Goal: Task Accomplishment & Management: Complete application form

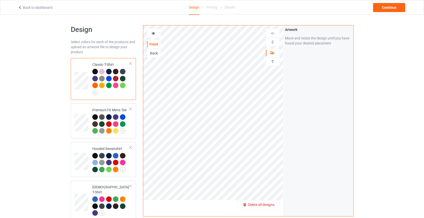
click at [271, 205] on span "Delete all designs" at bounding box center [261, 205] width 27 height 4
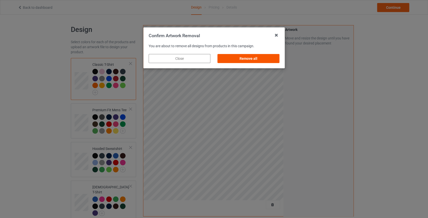
click at [267, 58] on div "Remove all" at bounding box center [249, 58] width 62 height 9
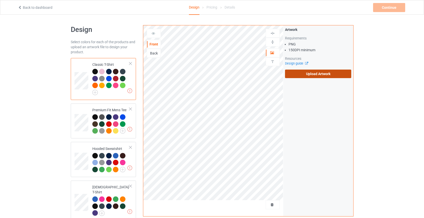
click at [318, 74] on label "Upload Artwork" at bounding box center [318, 74] width 67 height 9
click at [0, 0] on input "Upload Artwork" at bounding box center [0, 0] width 0 height 0
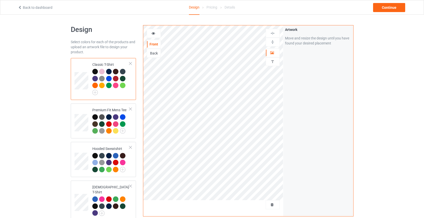
click at [149, 54] on div "Back" at bounding box center [154, 53] width 14 height 5
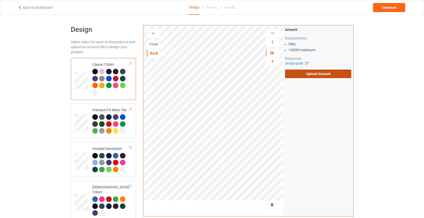
click at [322, 73] on label "Upload Artwork" at bounding box center [318, 74] width 67 height 9
click at [0, 0] on input "Upload Artwork" at bounding box center [0, 0] width 0 height 0
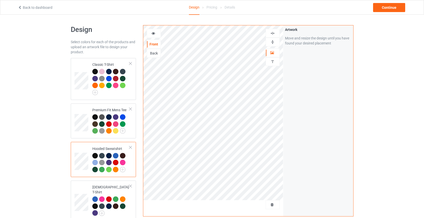
click at [154, 54] on div "Back" at bounding box center [154, 53] width 14 height 5
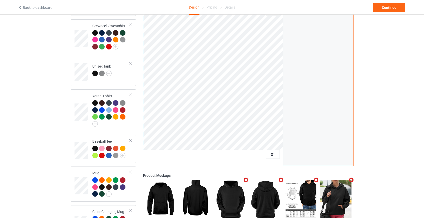
scroll to position [235, 0]
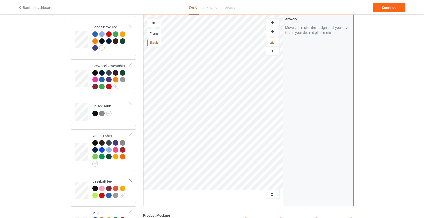
click at [275, 29] on img at bounding box center [272, 31] width 5 height 5
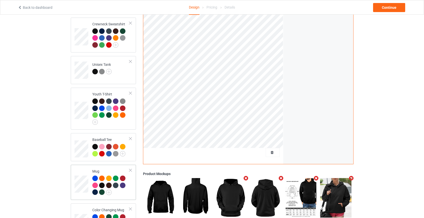
scroll to position [281, 0]
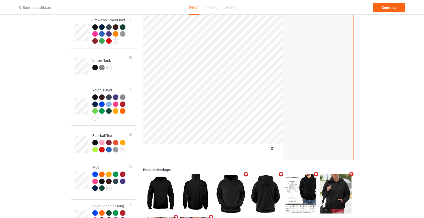
click at [131, 133] on div at bounding box center [131, 135] width 4 height 4
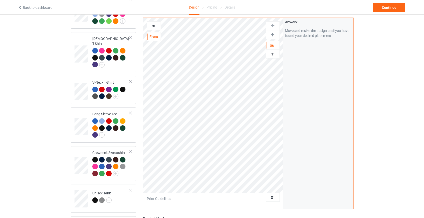
scroll to position [144, 0]
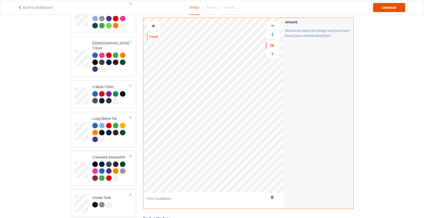
click at [390, 7] on div "Continue" at bounding box center [389, 7] width 32 height 9
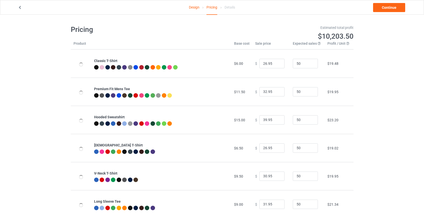
type input "46.95"
type input "39.95"
drag, startPoint x: 264, startPoint y: 118, endPoint x: 239, endPoint y: 121, distance: 24.5
click at [239, 121] on tr "Hooded Sweatshirt $19.00 $ 46.95 50 $25.99" at bounding box center [212, 120] width 283 height 28
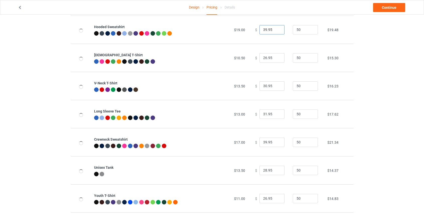
scroll to position [91, 0]
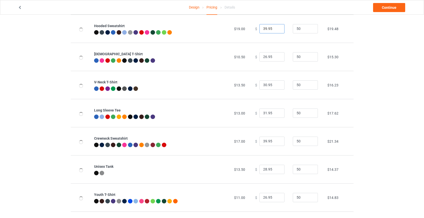
type input "39.95"
click at [264, 141] on input "39.95" at bounding box center [272, 142] width 25 height 10
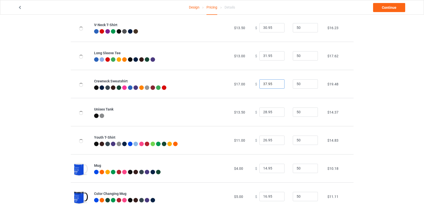
scroll to position [151, 0]
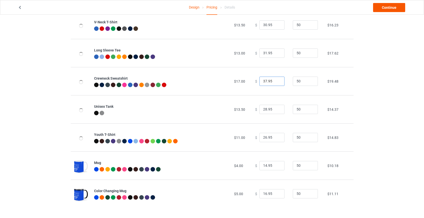
type input "37.95"
click at [395, 6] on link "Continue" at bounding box center [389, 7] width 32 height 9
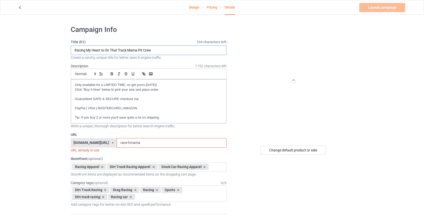
drag, startPoint x: 151, startPoint y: 49, endPoint x: 48, endPoint y: 54, distance: 102.8
type input "Race Mom Era - My Heart Is On That Race Track"
drag, startPoint x: 128, startPoint y: 142, endPoint x: 114, endPoint y: 143, distance: 14.1
click at [117, 143] on input "race-hmama" at bounding box center [172, 143] width 110 height 10
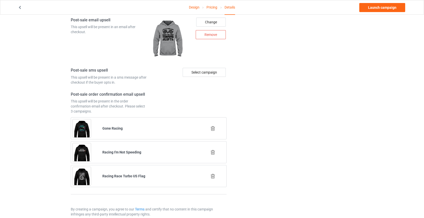
scroll to position [615, 0]
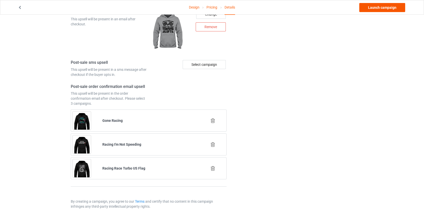
type input "race-mmera"
click at [378, 10] on link "Launch campaign" at bounding box center [383, 7] width 46 height 9
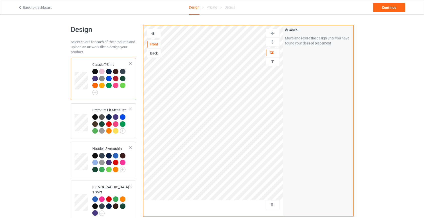
click at [265, 201] on div at bounding box center [213, 206] width 140 height 13
click at [271, 204] on span "Delete all designs" at bounding box center [261, 205] width 27 height 4
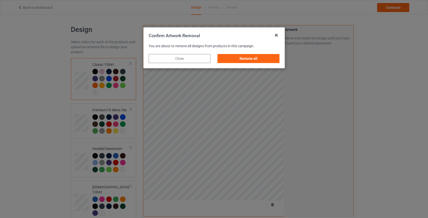
click at [257, 53] on div "Remove all" at bounding box center [248, 58] width 69 height 16
click at [258, 57] on div "Remove all" at bounding box center [249, 58] width 62 height 9
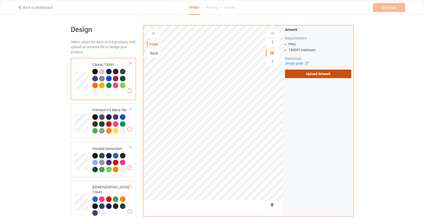
click at [319, 72] on label "Upload Artwork" at bounding box center [318, 74] width 67 height 9
click at [0, 0] on input "Upload Artwork" at bounding box center [0, 0] width 0 height 0
click at [151, 52] on div "Back" at bounding box center [154, 53] width 14 height 5
click at [333, 74] on label "Upload Artwork" at bounding box center [318, 74] width 67 height 9
click at [0, 0] on input "Upload Artwork" at bounding box center [0, 0] width 0 height 0
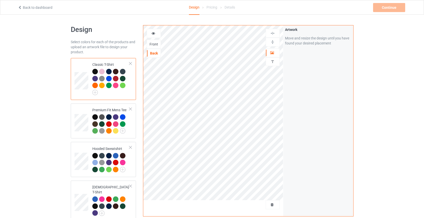
click at [156, 46] on div "Front" at bounding box center [154, 44] width 14 height 5
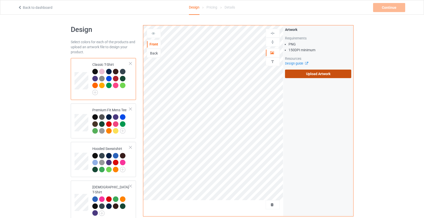
click at [315, 75] on label "Upload Artwork" at bounding box center [318, 74] width 67 height 9
click at [0, 0] on input "Upload Artwork" at bounding box center [0, 0] width 0 height 0
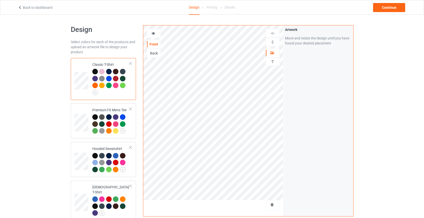
click at [154, 53] on div "Back" at bounding box center [154, 53] width 14 height 5
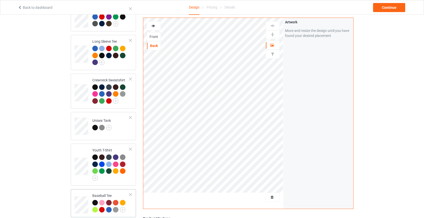
scroll to position [251, 0]
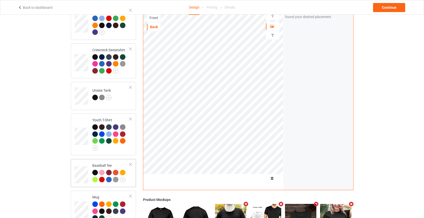
click at [132, 163] on div at bounding box center [131, 165] width 4 height 4
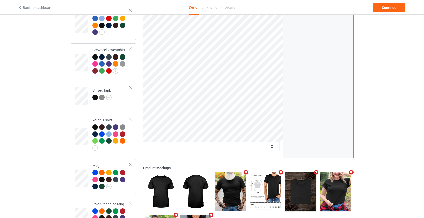
scroll to position [295, 0]
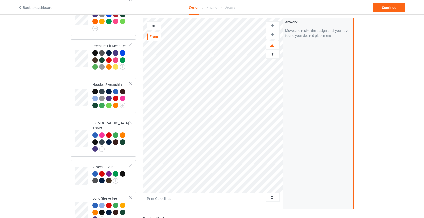
scroll to position [21, 0]
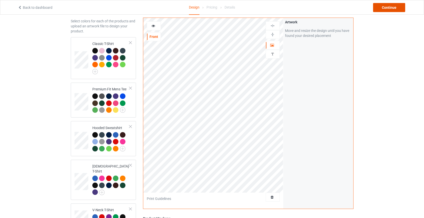
click at [383, 8] on div "Continue" at bounding box center [389, 7] width 32 height 9
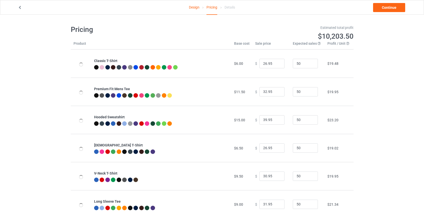
type input "46.95"
type input "39.95"
drag, startPoint x: 264, startPoint y: 119, endPoint x: 235, endPoint y: 122, distance: 29.5
click at [235, 122] on tr "Hooded Sweatshirt $19.00 $ 46.95 50 $25.99" at bounding box center [212, 120] width 283 height 28
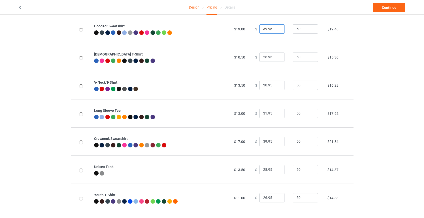
scroll to position [91, 0]
type input "39.95"
click at [262, 141] on input "39.95" at bounding box center [272, 142] width 25 height 10
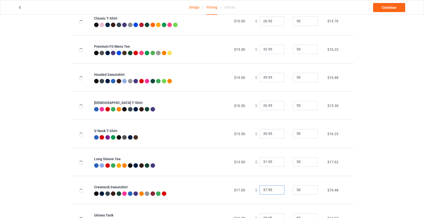
scroll to position [37, 0]
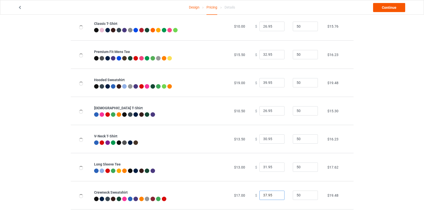
type input "37.95"
click at [385, 10] on link "Continue" at bounding box center [389, 7] width 32 height 9
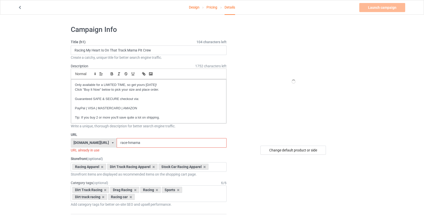
drag, startPoint x: 128, startPoint y: 143, endPoint x: 114, endPoint y: 142, distance: 13.3
click at [117, 142] on input "race-hmama" at bounding box center [172, 143] width 110 height 10
click at [117, 142] on input "race-wera" at bounding box center [172, 143] width 110 height 10
click at [123, 142] on input "race-wera" at bounding box center [172, 143] width 110 height 10
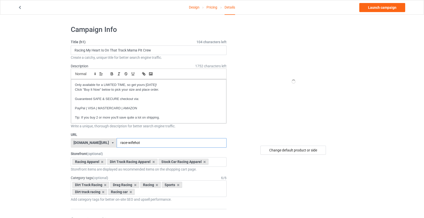
type input "race-wifehot"
drag, startPoint x: 159, startPoint y: 51, endPoint x: 62, endPoint y: 51, distance: 97.4
type input "Race Wife Era - My Heart Is On That Race Track"
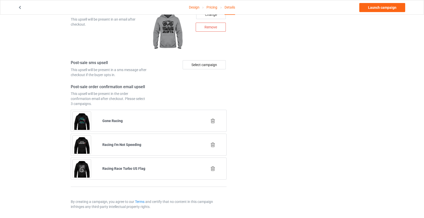
scroll to position [615, 0]
click at [380, 8] on link "Launch campaign" at bounding box center [383, 7] width 46 height 9
